Goal: Task Accomplishment & Management: Manage account settings

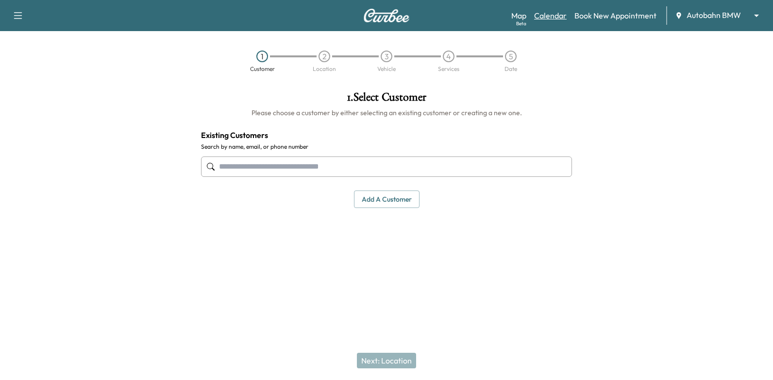
click at [556, 19] on link "Calendar" at bounding box center [550, 16] width 33 height 12
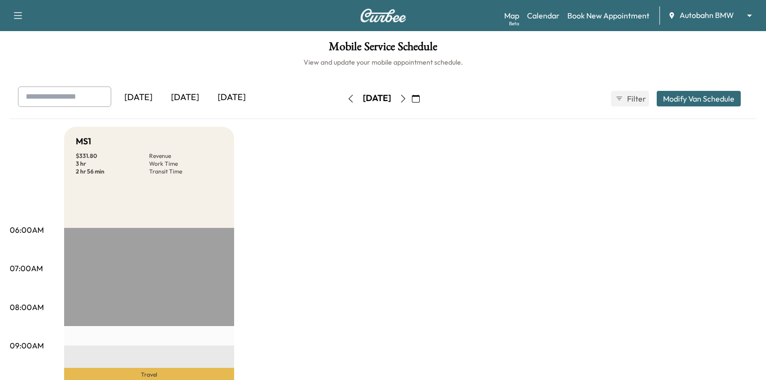
click at [420, 97] on icon "button" at bounding box center [416, 99] width 8 height 8
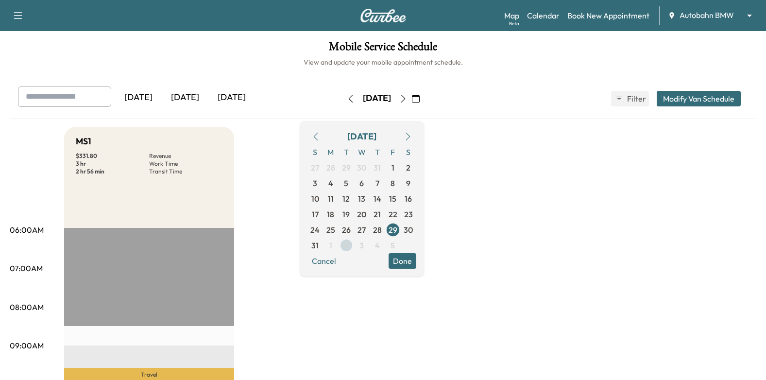
click at [354, 246] on span "2" at bounding box center [346, 245] width 16 height 16
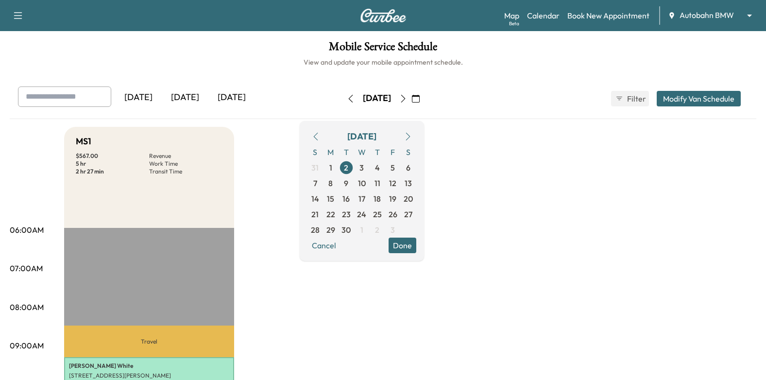
click at [412, 133] on icon "button" at bounding box center [408, 137] width 8 height 8
click at [320, 139] on icon "button" at bounding box center [316, 137] width 8 height 8
click at [380, 168] on span "4" at bounding box center [377, 168] width 5 height 12
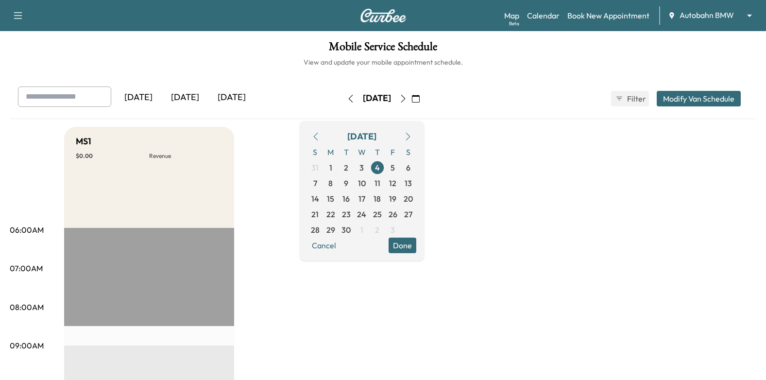
click at [416, 251] on button "Done" at bounding box center [402, 245] width 28 height 16
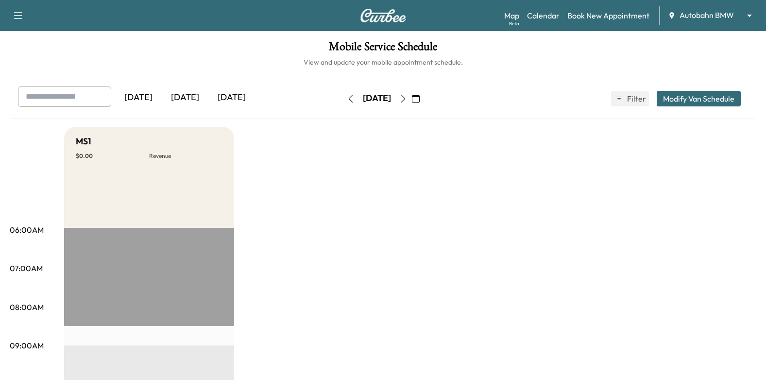
click at [697, 16] on body "Support Log Out Map Beta Calendar Book New Appointment Autobahn BMW ******** ​ …" at bounding box center [383, 190] width 766 height 380
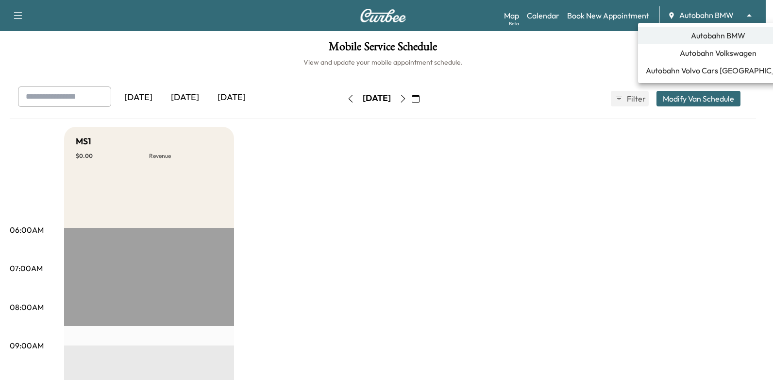
click at [715, 54] on span "Autobahn Volkswagen" at bounding box center [718, 53] width 77 height 12
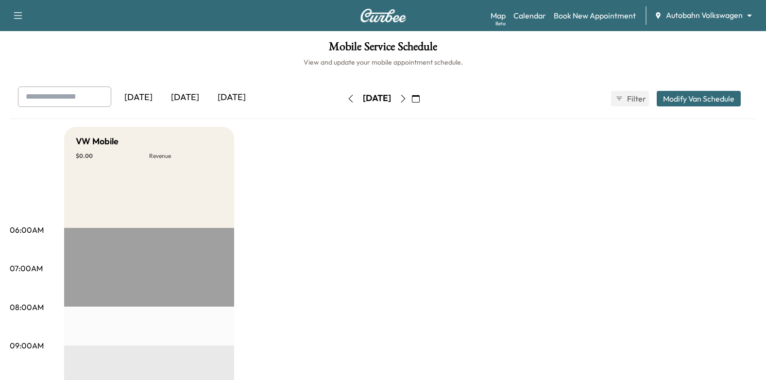
click at [420, 100] on icon "button" at bounding box center [416, 99] width 8 height 8
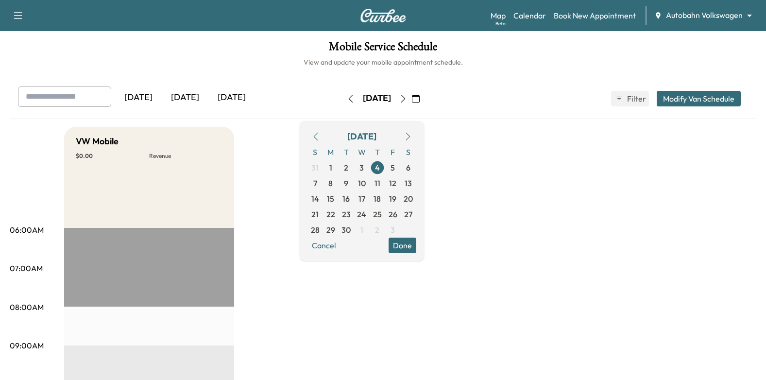
click at [528, 15] on link "Calendar" at bounding box center [529, 16] width 33 height 12
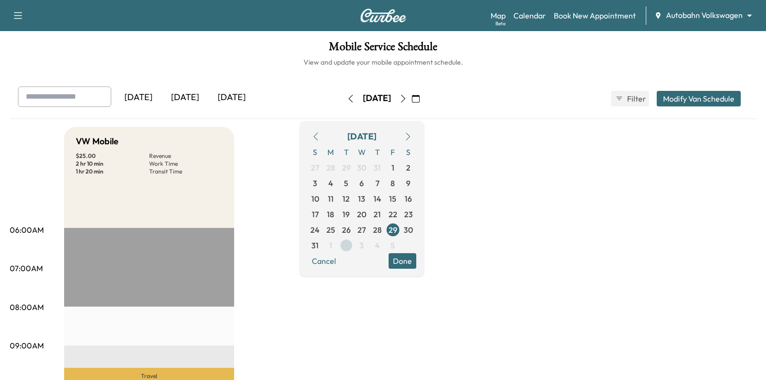
click at [348, 247] on span "2" at bounding box center [346, 245] width 4 height 12
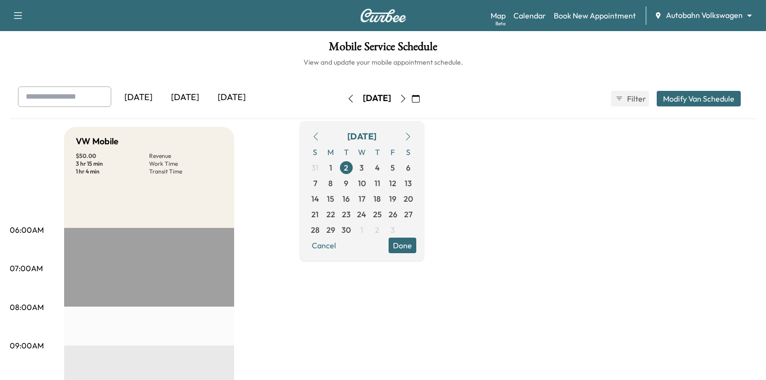
click at [416, 246] on button "Done" at bounding box center [402, 245] width 28 height 16
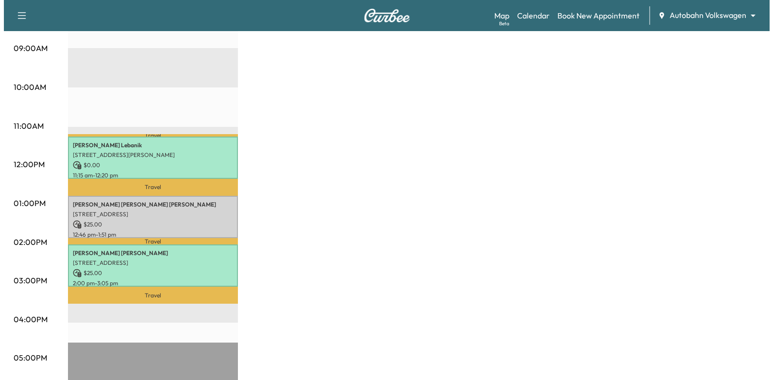
scroll to position [388, 0]
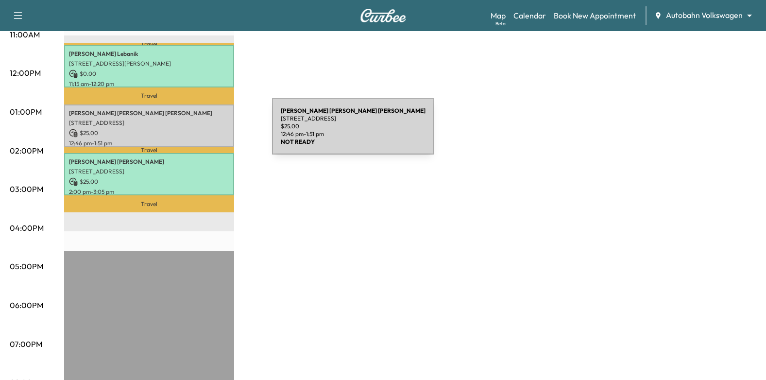
click at [199, 132] on p "$ 25.00" at bounding box center [149, 133] width 160 height 9
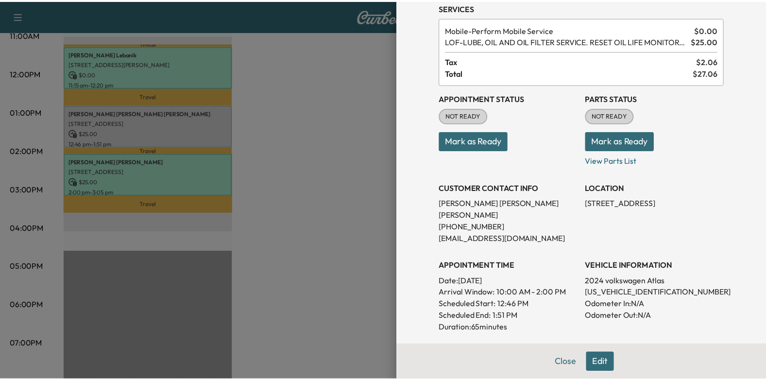
scroll to position [0, 0]
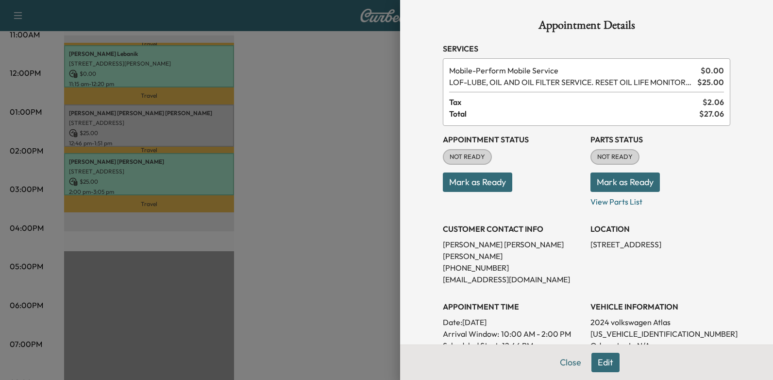
click at [287, 235] on div at bounding box center [386, 190] width 773 height 380
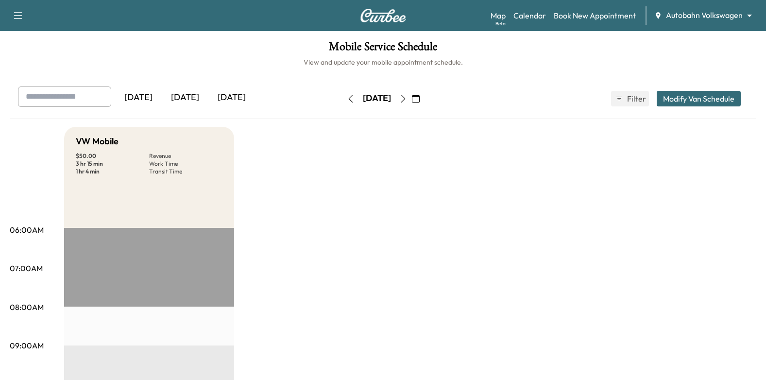
click at [407, 97] on icon "button" at bounding box center [403, 99] width 8 height 8
click at [342, 102] on button "button" at bounding box center [350, 99] width 17 height 16
click at [712, 11] on body "Support Log Out Map Beta Calendar Book New Appointment Autobahn Volkswagen ****…" at bounding box center [383, 190] width 766 height 380
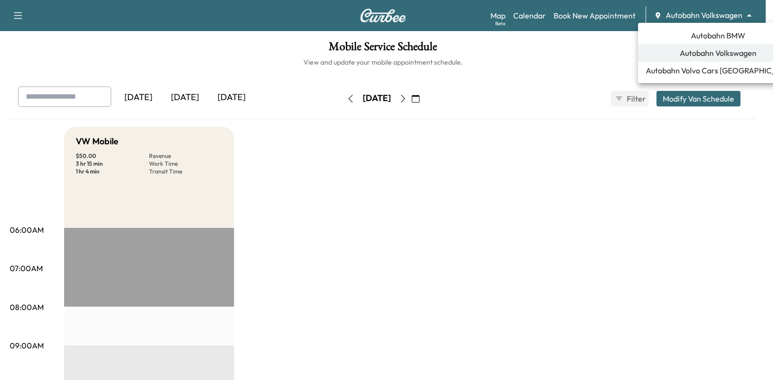
click at [515, 199] on div at bounding box center [386, 190] width 773 height 380
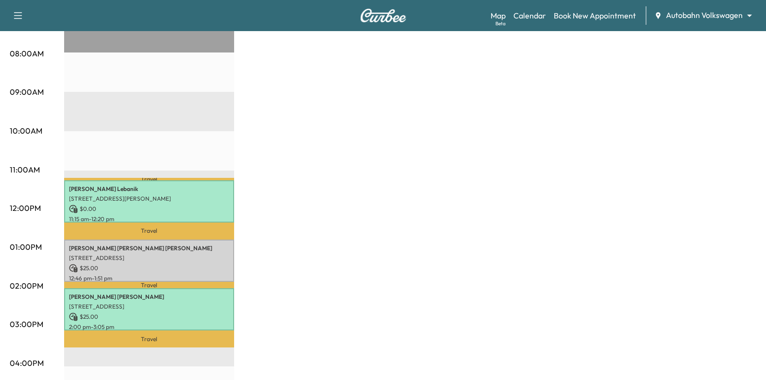
scroll to position [340, 0]
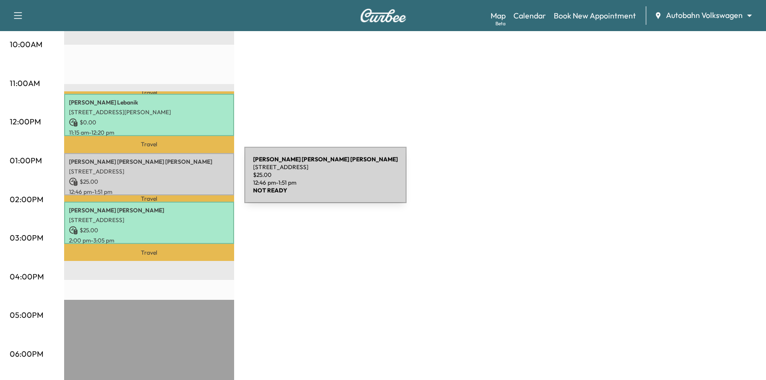
click at [171, 181] on p "$ 25.00" at bounding box center [149, 181] width 160 height 9
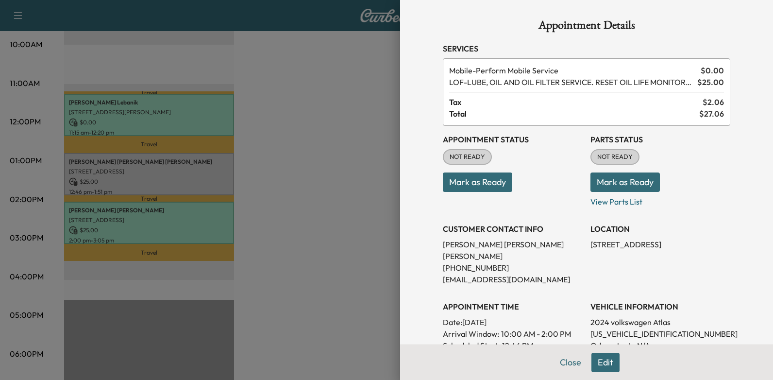
click at [472, 186] on button "Mark as Ready" at bounding box center [477, 181] width 69 height 19
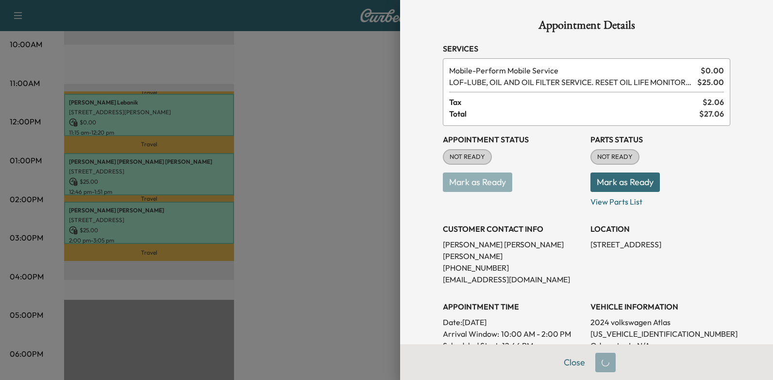
click at [311, 181] on div at bounding box center [386, 190] width 773 height 380
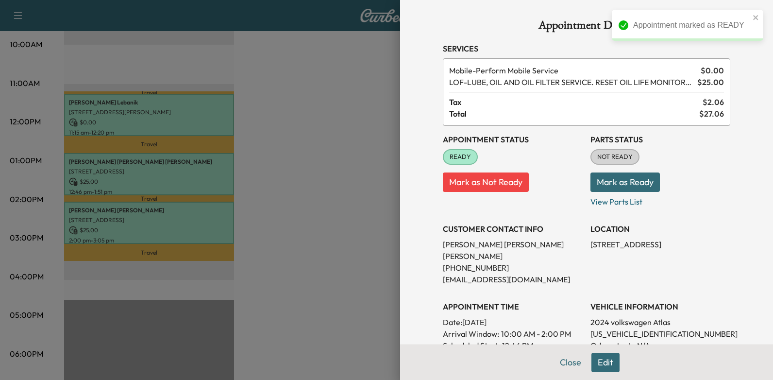
click at [299, 181] on div at bounding box center [386, 190] width 773 height 380
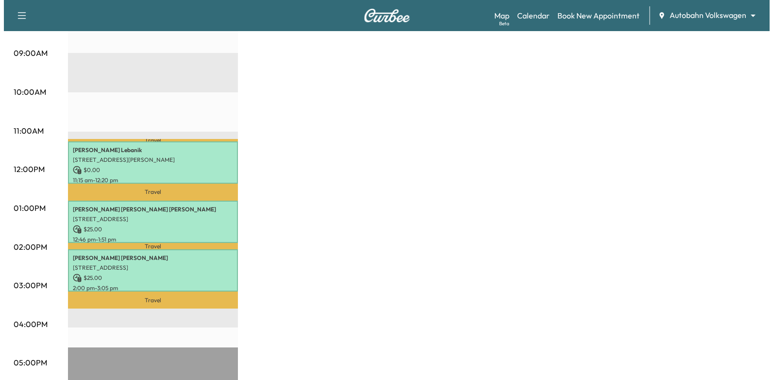
scroll to position [291, 0]
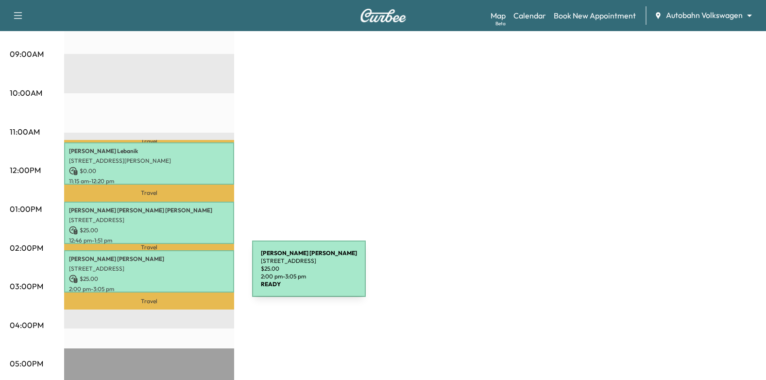
click at [175, 274] on p "$ 25.00" at bounding box center [149, 278] width 160 height 9
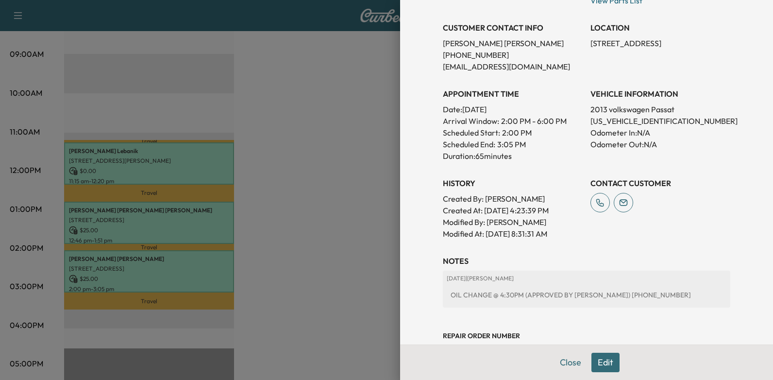
scroll to position [275, 0]
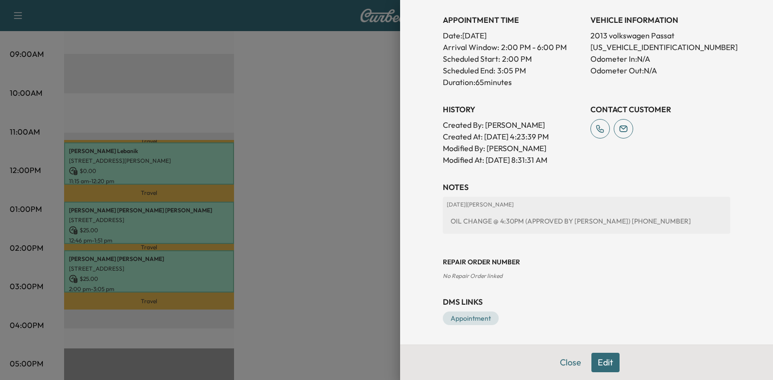
click at [156, 216] on div at bounding box center [386, 190] width 773 height 380
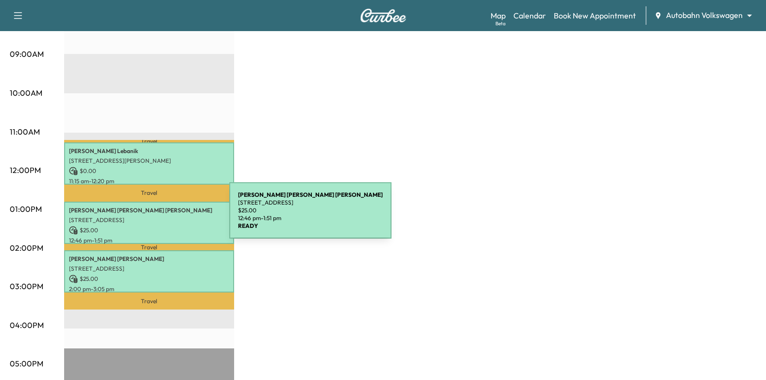
click at [156, 216] on p "[STREET_ADDRESS]" at bounding box center [149, 220] width 160 height 8
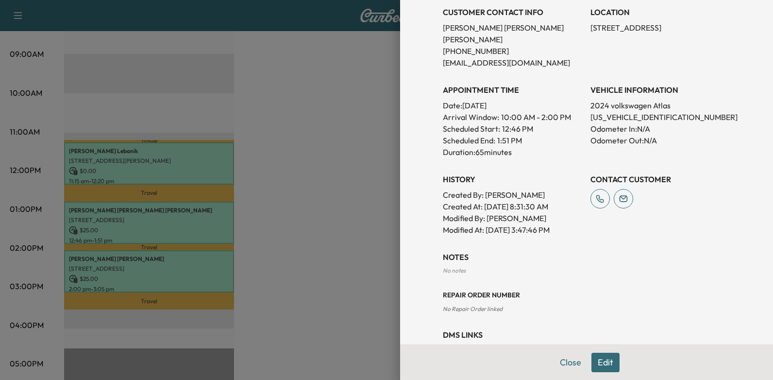
scroll to position [238, 0]
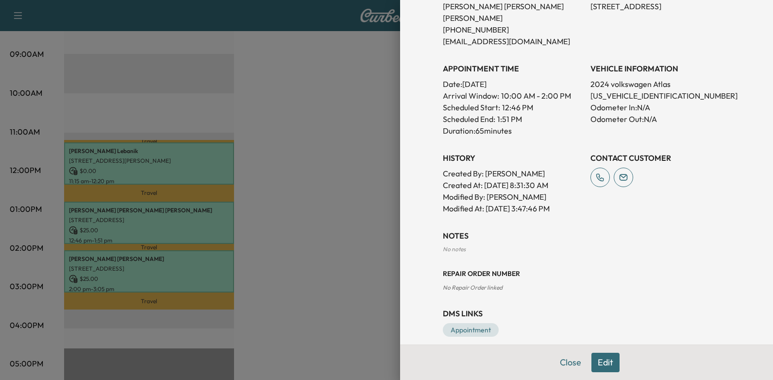
click at [175, 153] on div at bounding box center [386, 190] width 773 height 380
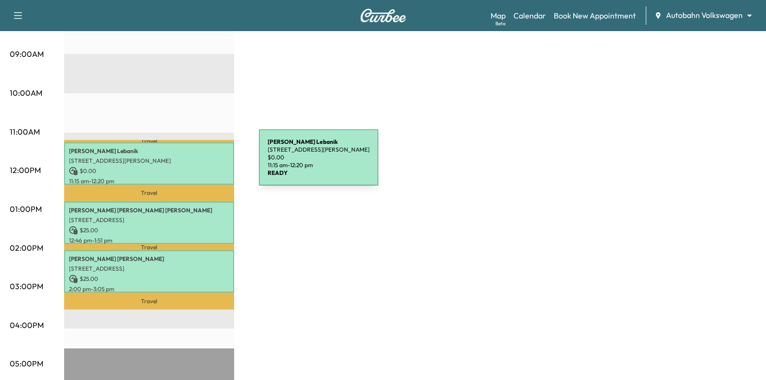
click at [186, 163] on div "[PERSON_NAME] [STREET_ADDRESS][PERSON_NAME] $ 0.00 11:15 am - 12:20 pm" at bounding box center [149, 163] width 170 height 42
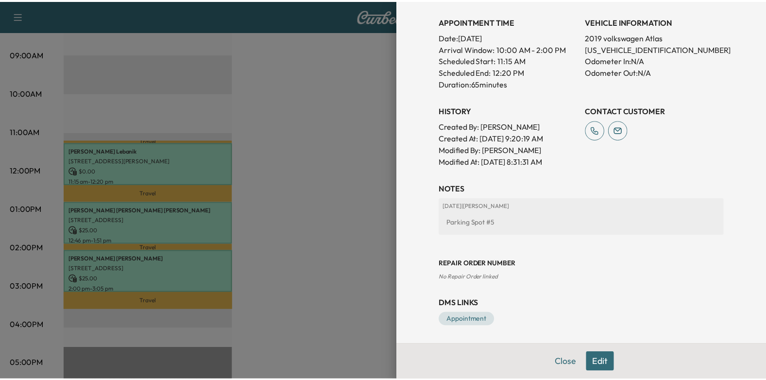
scroll to position [275, 0]
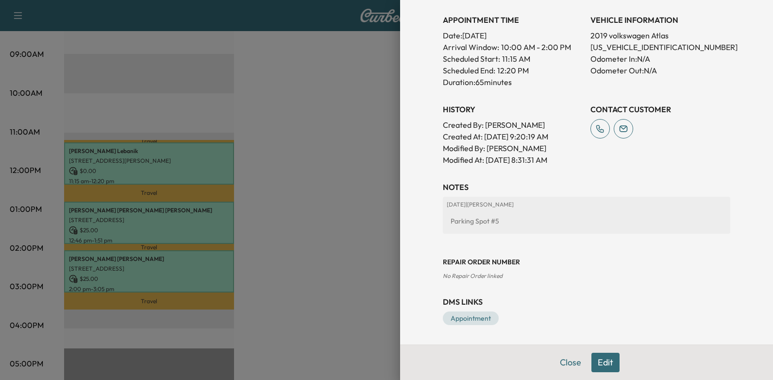
click at [354, 142] on div at bounding box center [386, 190] width 773 height 380
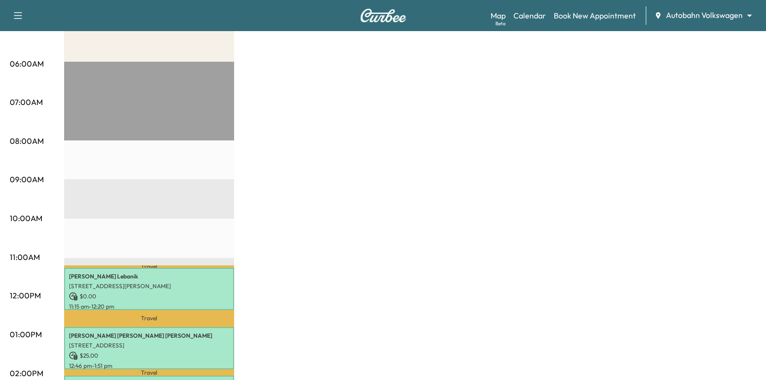
scroll to position [49, 0]
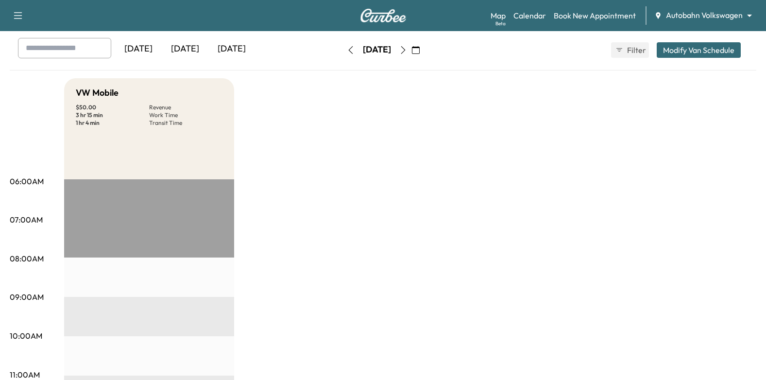
click at [706, 15] on body "Support Log Out Map Beta Calendar Book New Appointment Autobahn Volkswagen ****…" at bounding box center [383, 141] width 766 height 380
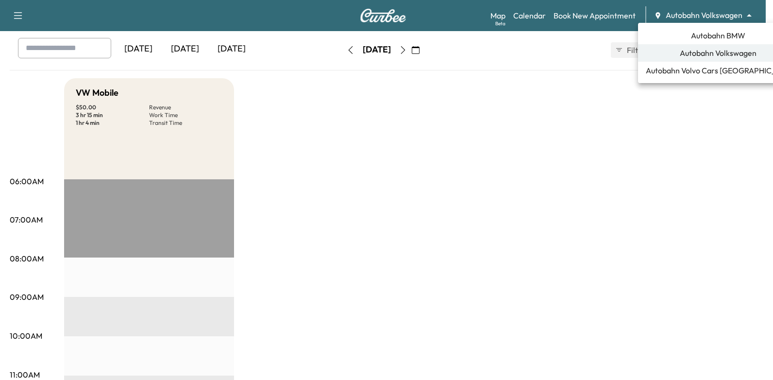
click at [713, 36] on span "Autobahn BMW" at bounding box center [718, 36] width 54 height 12
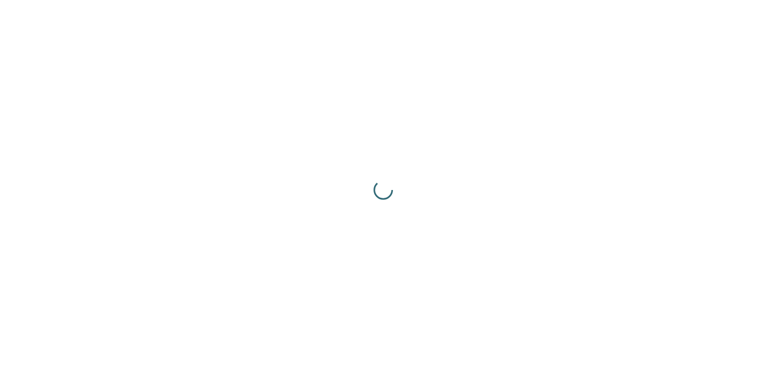
scroll to position [0, 0]
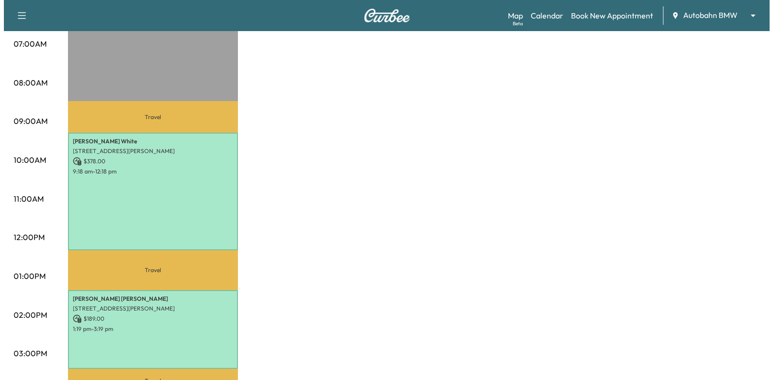
scroll to position [291, 0]
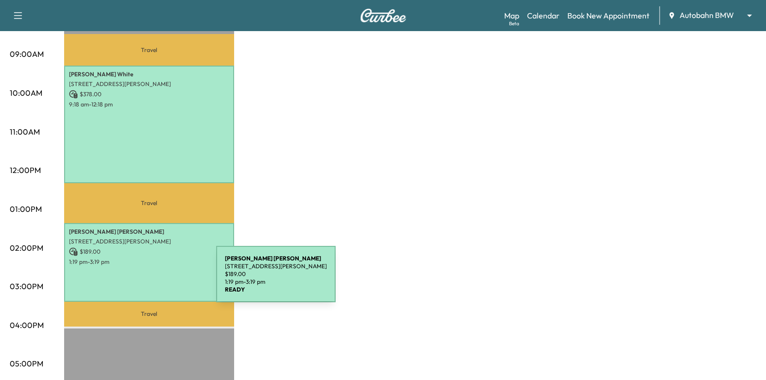
click at [143, 280] on div "[PERSON_NAME] [STREET_ADDRESS][PERSON_NAME] $ 189.00 1:19 pm - 3:19 pm" at bounding box center [149, 262] width 170 height 79
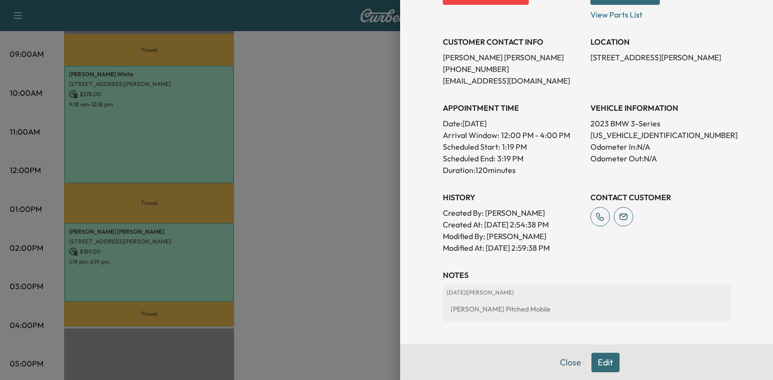
scroll to position [69, 0]
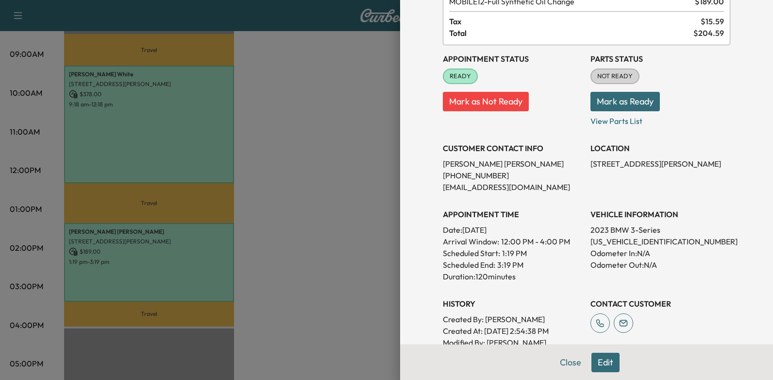
click at [599, 362] on button "Edit" at bounding box center [605, 362] width 28 height 19
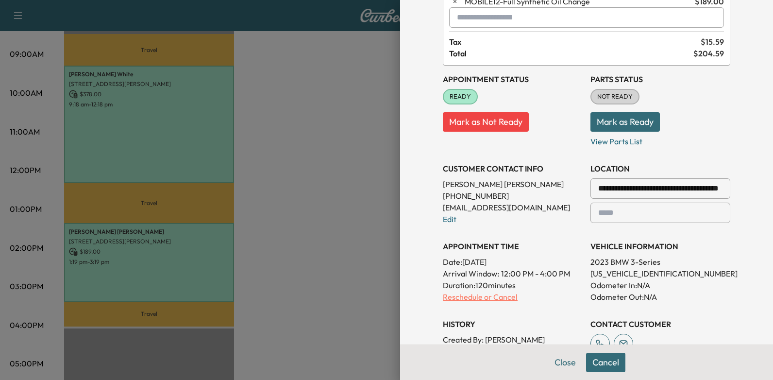
click at [470, 294] on p "Reschedule or Cancel" at bounding box center [513, 297] width 140 height 12
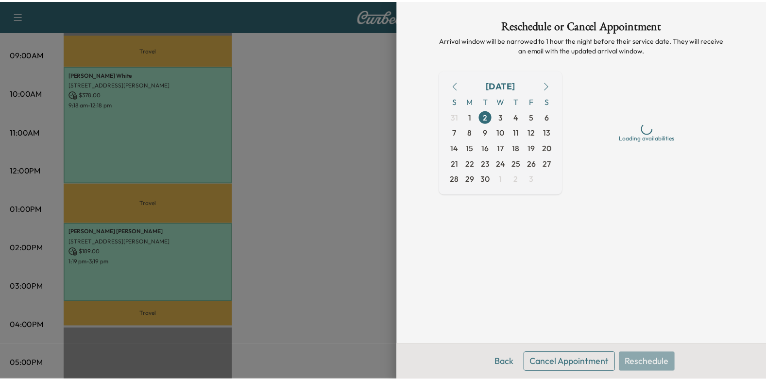
scroll to position [0, 0]
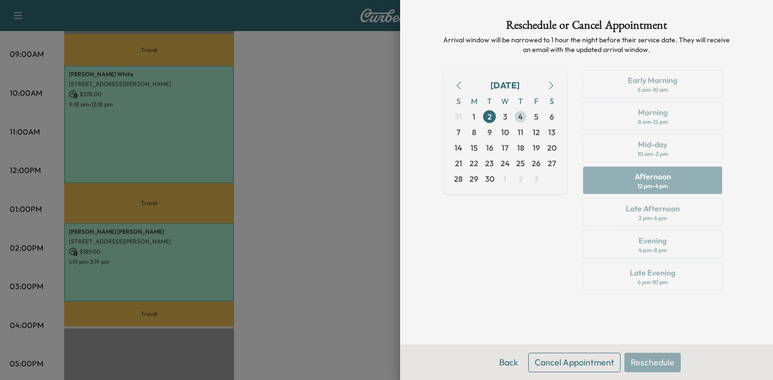
click at [521, 118] on span "4" at bounding box center [520, 117] width 5 height 12
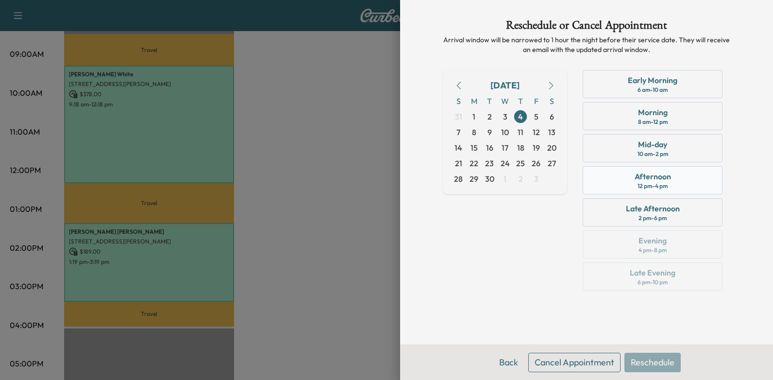
click at [653, 172] on div "Afternoon" at bounding box center [653, 176] width 36 height 12
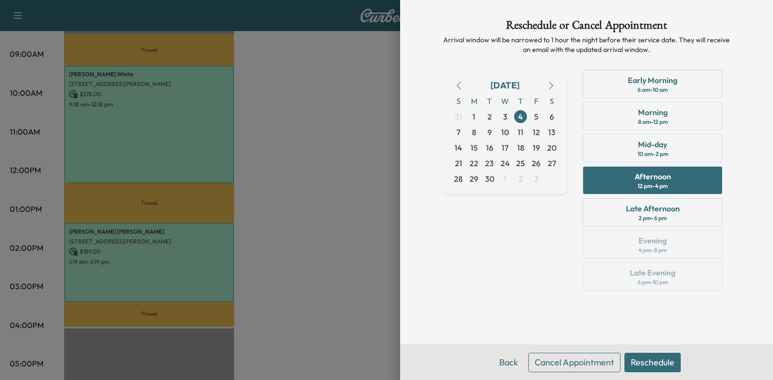
click at [655, 359] on button "Reschedule" at bounding box center [652, 362] width 56 height 19
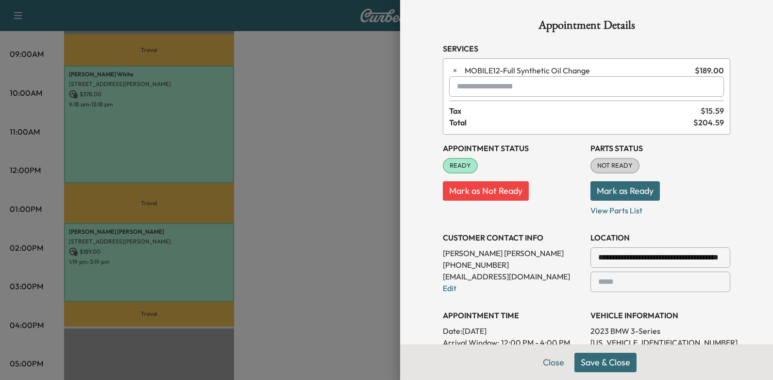
click at [606, 370] on button "Save & Close" at bounding box center [605, 362] width 62 height 19
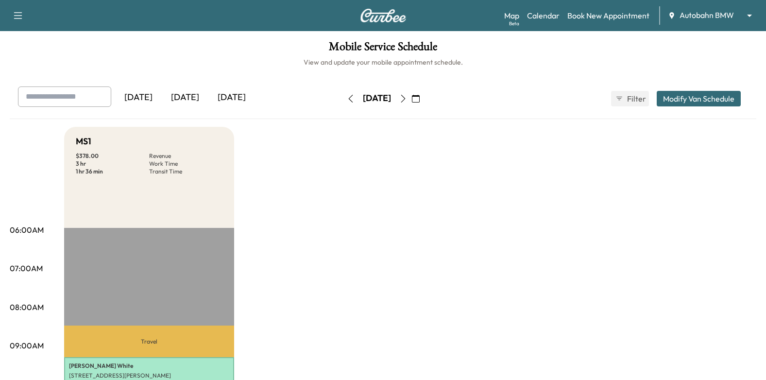
click at [420, 99] on icon "button" at bounding box center [416, 99] width 8 height 8
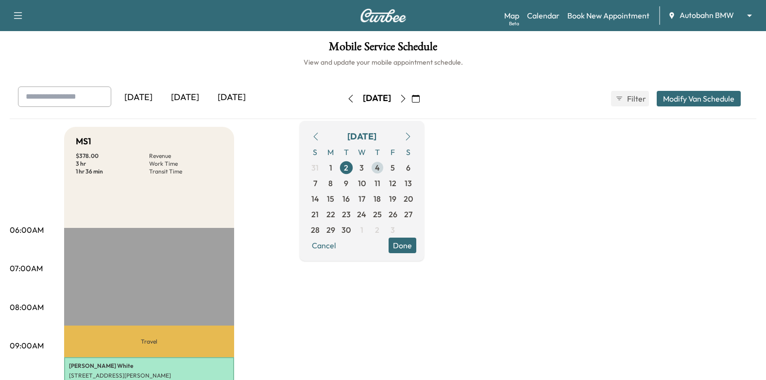
click at [380, 164] on span "4" at bounding box center [377, 168] width 5 height 12
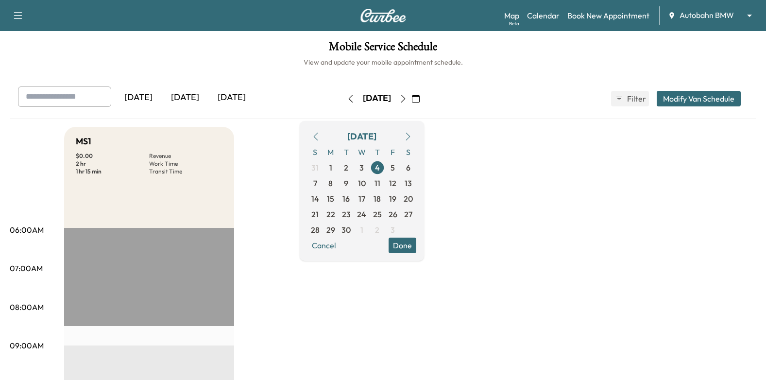
click at [416, 247] on button "Done" at bounding box center [402, 245] width 28 height 16
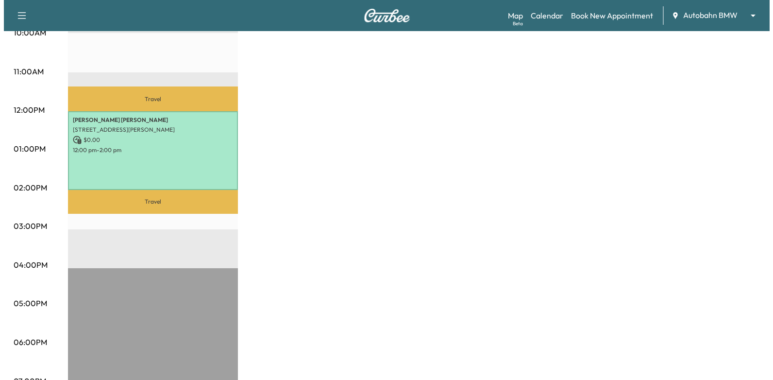
scroll to position [437, 0]
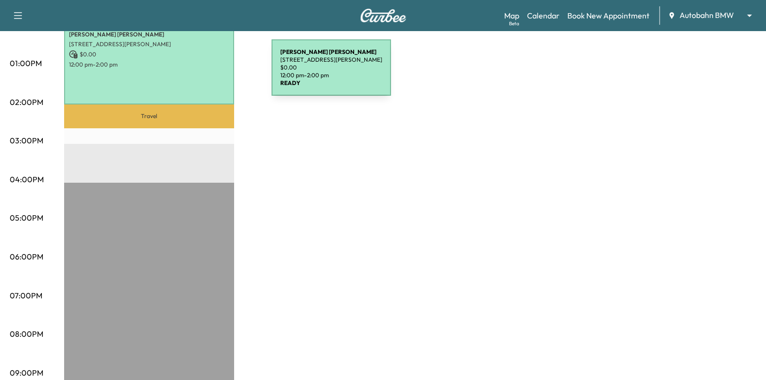
click at [199, 73] on div "[PERSON_NAME] [STREET_ADDRESS][PERSON_NAME] $ 0.00 12:00 pm - 2:00 pm" at bounding box center [149, 65] width 170 height 79
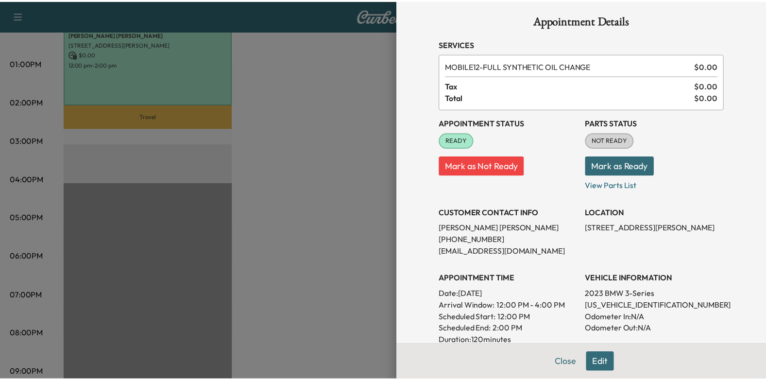
scroll to position [0, 0]
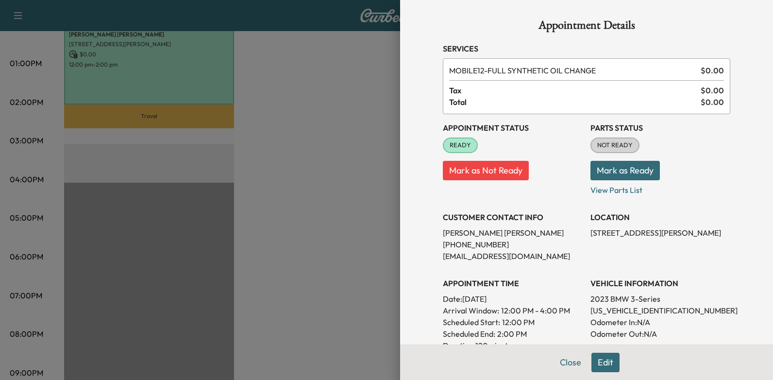
click at [256, 85] on div at bounding box center [386, 190] width 773 height 380
